Goal: Information Seeking & Learning: Learn about a topic

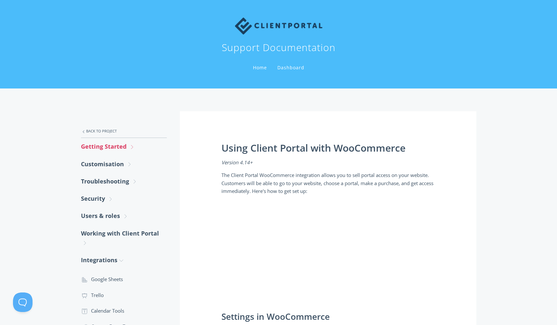
click at [116, 146] on link "Getting Started .st0{fill:none;stroke:#000000;stroke-width:2;stroke-miterlimit:…" at bounding box center [124, 146] width 86 height 17
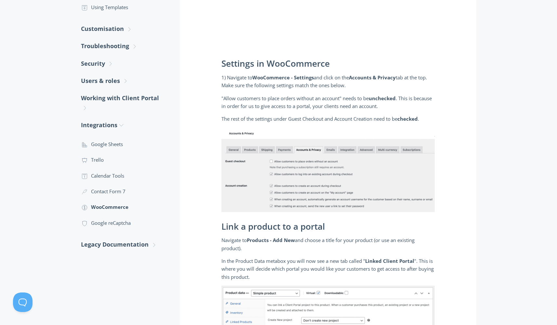
scroll to position [295, 0]
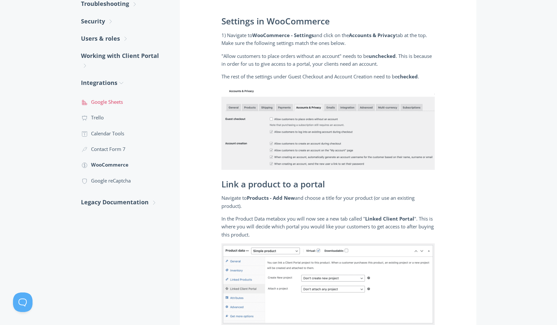
click at [118, 101] on link ".st0{fill:none;stroke:#000000;stroke-width:2;stroke-miterlimit:10;} 2. Design -…" at bounding box center [124, 102] width 86 height 16
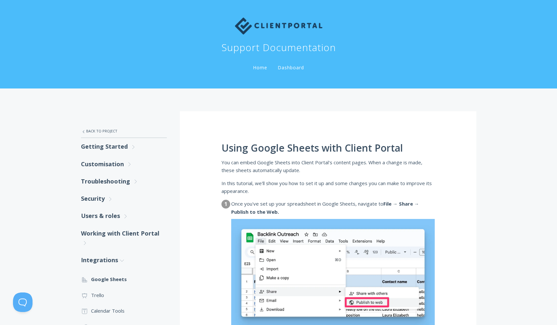
click at [287, 68] on link "Dashboard" at bounding box center [290, 67] width 29 height 6
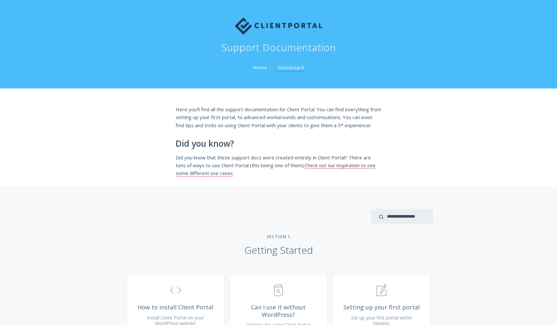
click at [257, 68] on link "Home" at bounding box center [260, 67] width 17 height 6
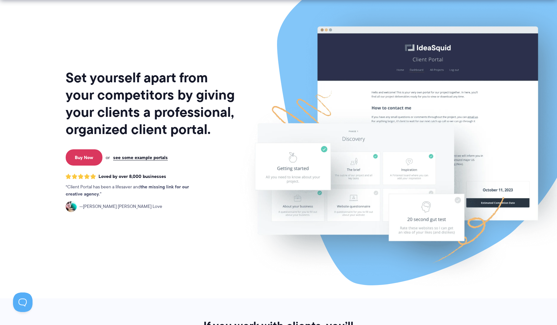
scroll to position [20, 0]
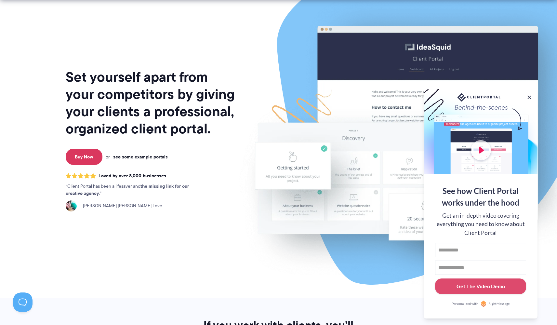
click at [145, 156] on link "see some example portals" at bounding box center [140, 157] width 55 height 6
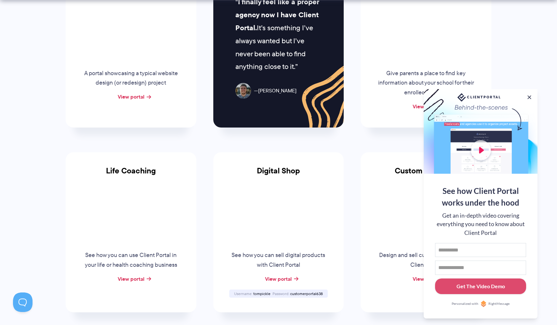
scroll to position [368, 0]
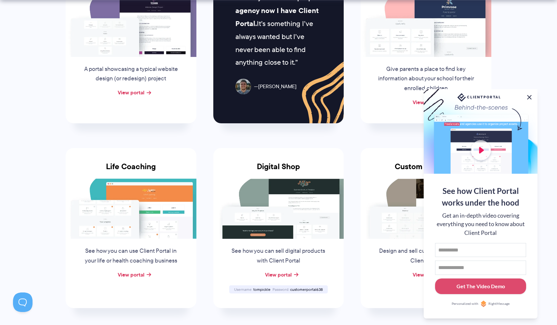
click at [530, 94] on button at bounding box center [529, 97] width 8 height 8
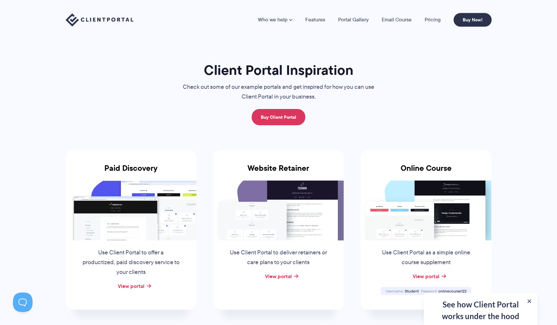
scroll to position [0, 0]
click at [350, 20] on link "Portal Gallery" at bounding box center [353, 19] width 31 height 5
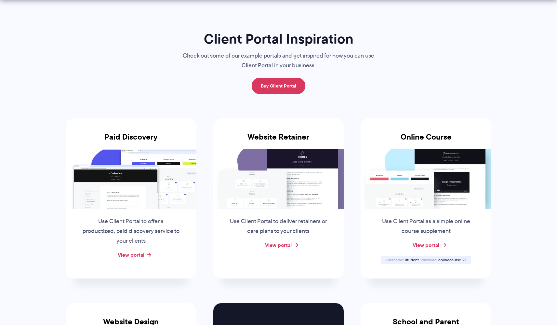
scroll to position [41, 0]
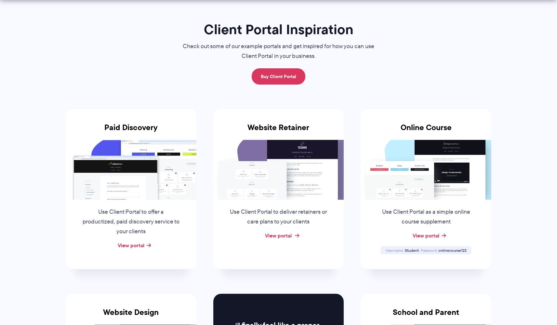
click at [280, 231] on link "View portal" at bounding box center [278, 235] width 27 height 8
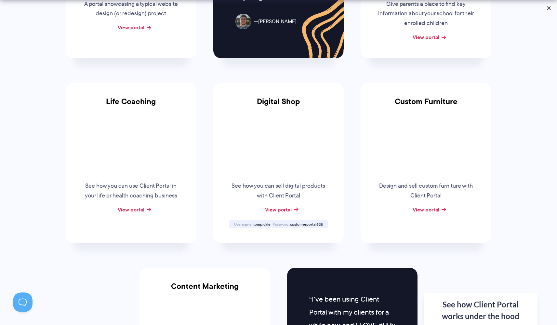
scroll to position [459, 0]
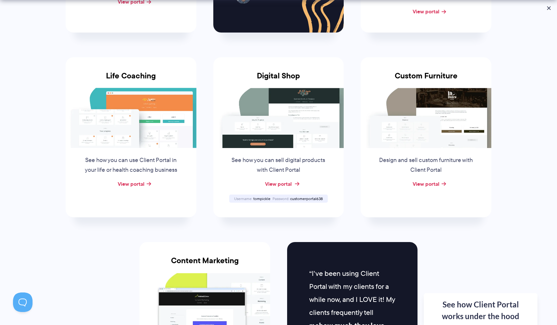
click at [286, 181] on link "View portal" at bounding box center [278, 184] width 27 height 8
click at [261, 196] on span "tompickle" at bounding box center [261, 199] width 17 height 6
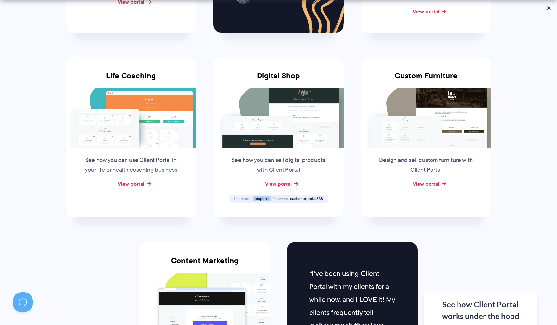
copy span "tompickle"
click at [310, 196] on span "customerportal638" at bounding box center [306, 199] width 33 height 6
copy span "customerportal638"
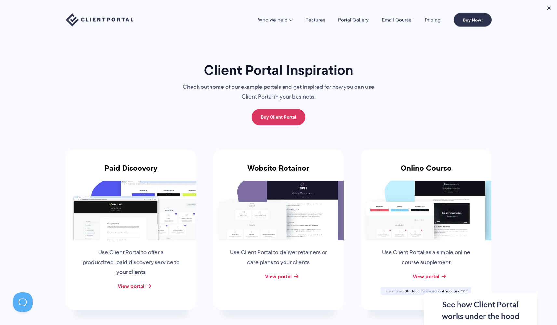
scroll to position [0, 0]
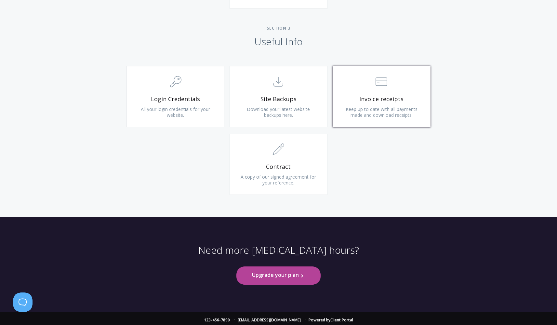
scroll to position [581, 0]
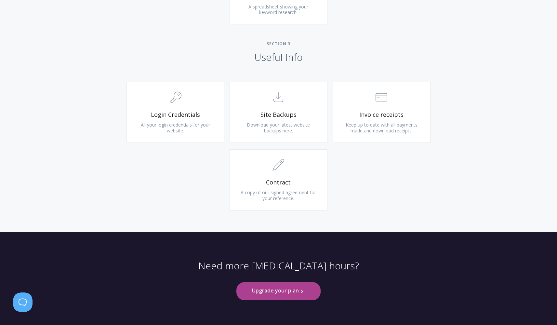
click at [295, 287] on link "Upgrade your plan .st0{fill:none;stroke:#000000;stroke-width:2;stroke-miterlimi…" at bounding box center [278, 291] width 84 height 18
